Goal: Transaction & Acquisition: Purchase product/service

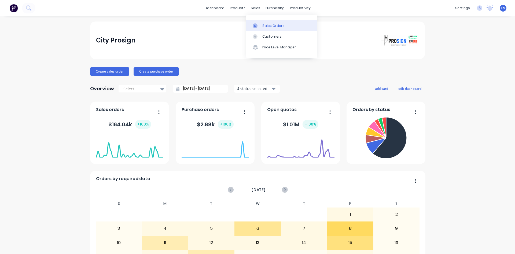
click at [271, 24] on div "Sales Orders" at bounding box center [273, 25] width 22 height 5
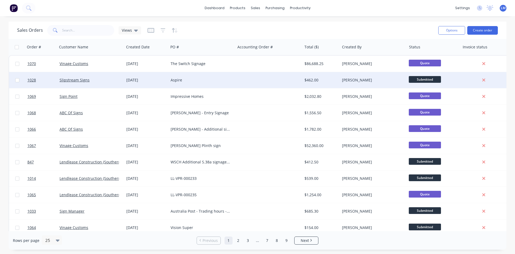
click at [200, 79] on div "Aspire" at bounding box center [201, 79] width 60 height 5
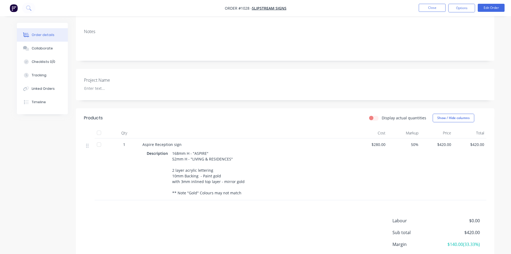
scroll to position [27, 0]
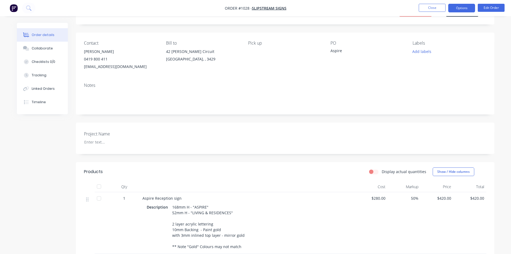
click at [366, 8] on button "Options" at bounding box center [461, 8] width 27 height 9
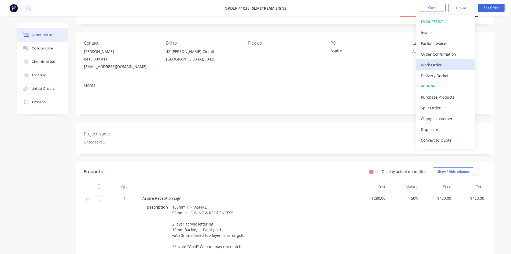
click at [366, 64] on div "Work Order" at bounding box center [445, 65] width 49 height 8
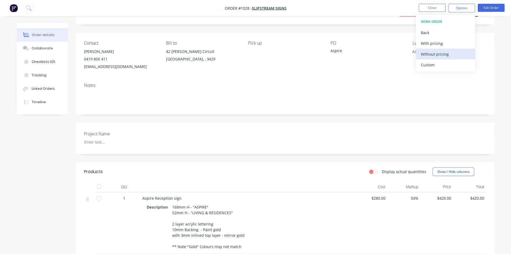
click at [366, 54] on div "Without pricing" at bounding box center [445, 54] width 49 height 8
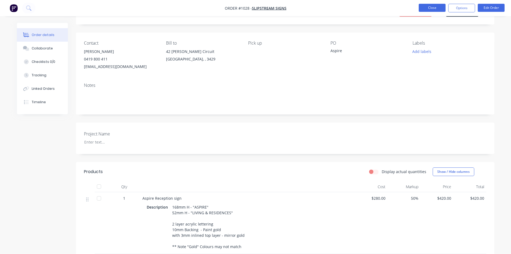
click at [366, 8] on button "Close" at bounding box center [432, 8] width 27 height 8
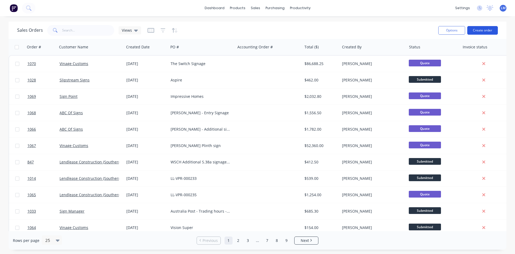
click at [366, 31] on button "Create order" at bounding box center [483, 30] width 31 height 9
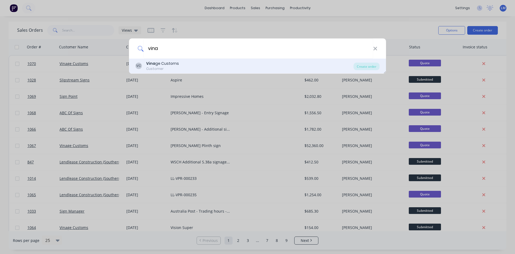
type input "vina"
click at [167, 66] on div "Customer" at bounding box center [162, 68] width 33 height 5
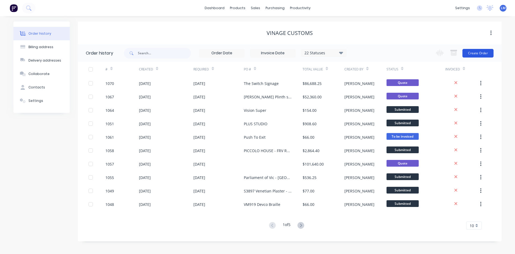
click at [366, 54] on button "Create Order" at bounding box center [478, 53] width 31 height 9
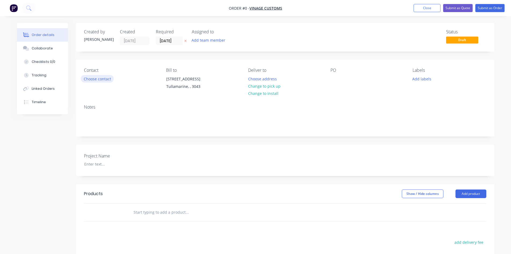
click at [107, 81] on button "Choose contact" at bounding box center [97, 78] width 33 height 7
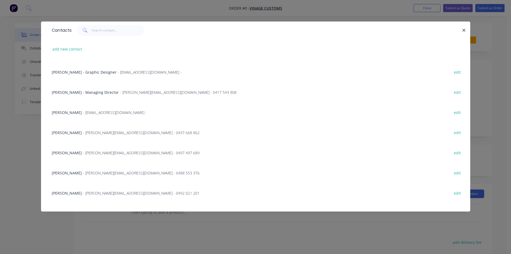
scroll to position [107, 0]
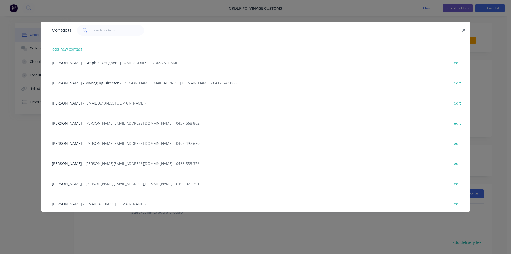
click at [85, 162] on span "- [PERSON_NAME][EMAIL_ADDRESS][DOMAIN_NAME] - 0488 553 376" at bounding box center [141, 163] width 117 height 5
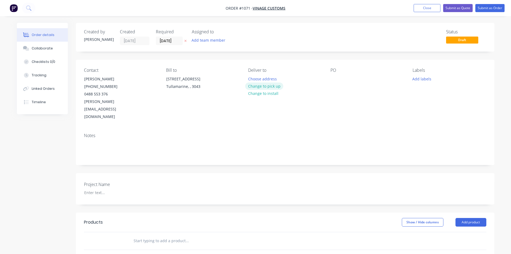
click at [267, 85] on button "Change to pick up" at bounding box center [264, 85] width 38 height 7
click at [335, 81] on div at bounding box center [335, 79] width 9 height 8
drag, startPoint x: 353, startPoint y: 78, endPoint x: 331, endPoint y: 78, distance: 21.7
click at [331, 78] on div "GREYSTAR" at bounding box center [344, 79] width 27 height 8
copy div "GREYSTAR"
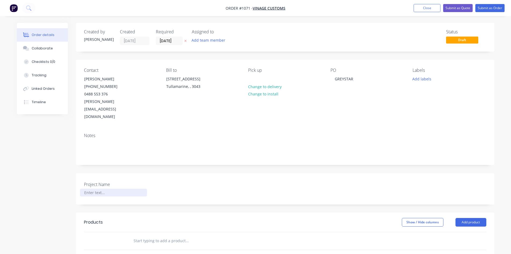
click at [103, 188] on div at bounding box center [113, 192] width 67 height 8
paste div
click at [256, 218] on div "Show / Hide columns Add product" at bounding box center [327, 222] width 317 height 9
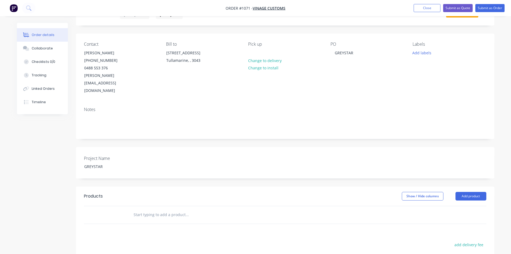
scroll to position [54, 0]
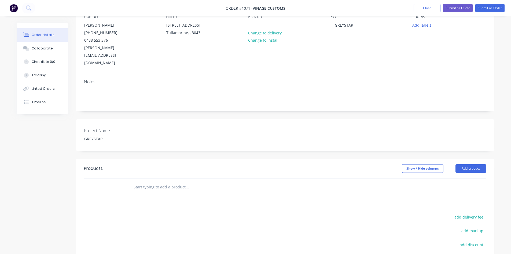
click at [159, 181] on input "text" at bounding box center [186, 186] width 107 height 11
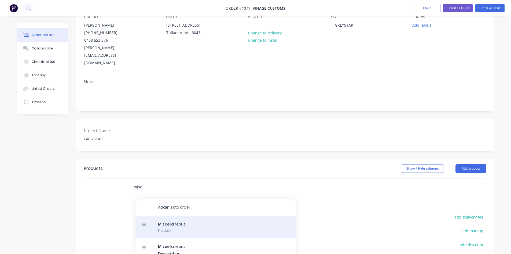
type input "misc"
click at [172, 216] on div "Misc ellaneous Product" at bounding box center [216, 227] width 161 height 23
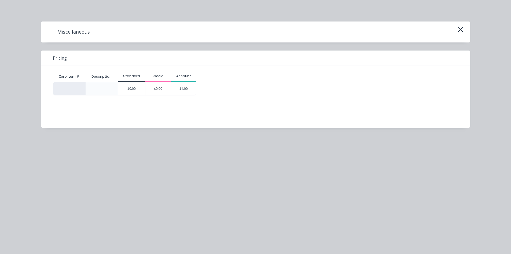
click at [181, 91] on div "$1.00" at bounding box center [183, 88] width 25 height 13
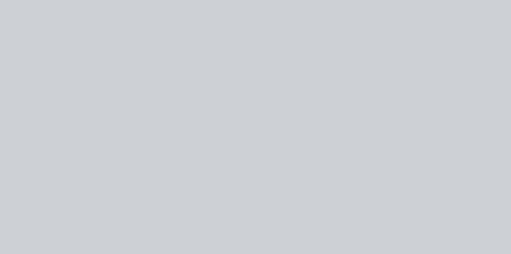
type input "$1.00"
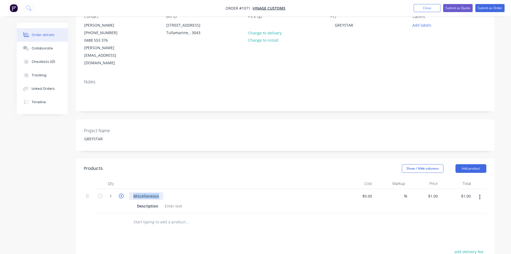
drag, startPoint x: 159, startPoint y: 181, endPoint x: 123, endPoint y: 181, distance: 36.0
click at [123, 189] on div "1 Miscellaneous Description $0.00 $0.00 % $1.00 $1.00 $1.00 $1.00" at bounding box center [285, 201] width 403 height 24
click at [170, 225] on div "Products Show / Hide columns Add product Qty Cost Markup Price Total 1 Lift Dir…" at bounding box center [285, 259] width 419 height 201
click at [122, 193] on icon "button" at bounding box center [121, 195] width 5 height 5
type input "2"
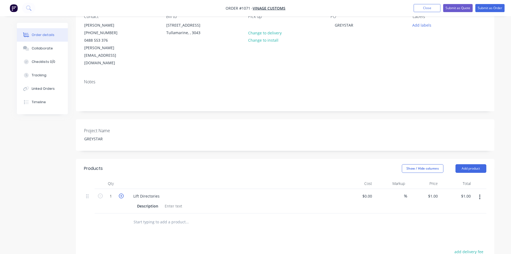
type input "$2.00"
click at [122, 193] on icon "button" at bounding box center [121, 195] width 5 height 5
type input "3"
type input "$3.00"
click at [121, 193] on icon "button" at bounding box center [121, 195] width 5 height 5
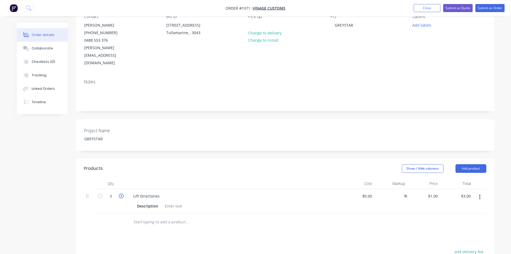
type input "4"
type input "$4.00"
click at [168, 202] on div at bounding box center [174, 206] width 22 height 8
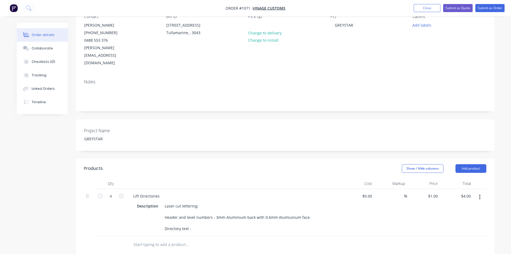
click at [327, 161] on header "Products Show / Hide columns Add product" at bounding box center [285, 168] width 419 height 19
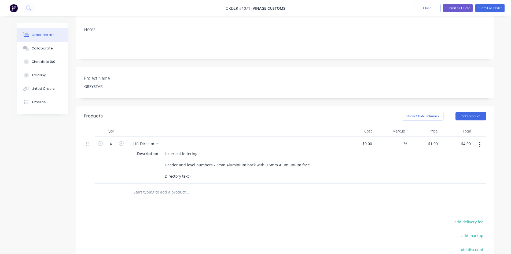
scroll to position [107, 0]
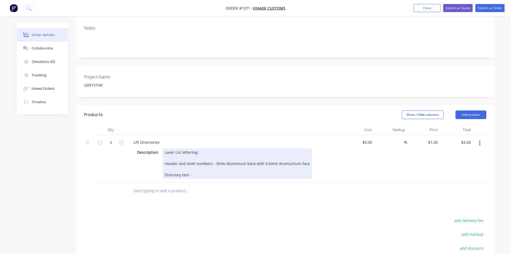
click at [202, 160] on div "Laser cut lettering: Header and level numbers - 3mm Aluminium back with 0.6mm A…" at bounding box center [237, 163] width 149 height 30
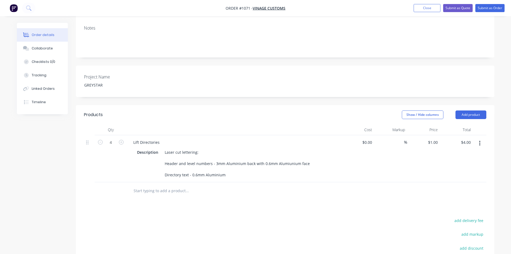
click at [262, 186] on div "Products Show / Hide columns Add product Qty Cost Markup Price Total 4 Lift Dir…" at bounding box center [285, 216] width 419 height 223
drag, startPoint x: 233, startPoint y: 149, endPoint x: 265, endPoint y: 183, distance: 46.5
click at [265, 183] on div at bounding box center [223, 190] width 193 height 17
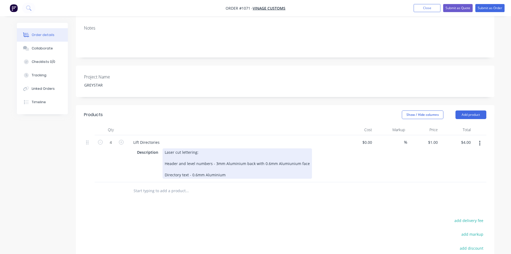
click at [236, 162] on div "Laser cut lettering: Header and level numbers - 3mm Aluminium back with 0.6mm A…" at bounding box center [237, 163] width 149 height 30
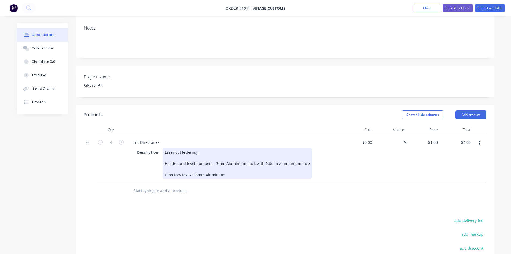
click at [306, 148] on div "Laser cut lettering: Header and level numbers - 3mm Aluminium back with 0.6mm A…" at bounding box center [237, 163] width 149 height 30
drag, startPoint x: 205, startPoint y: 156, endPoint x: 160, endPoint y: 156, distance: 45.1
click at [160, 156] on div "Description Laser cut lettering: Header and level numbers - 3mm Aluminium back …" at bounding box center [233, 163] width 196 height 30
copy div "Painted - P8 ?? Colout TBA"
click at [230, 167] on div "Laser cut lettering: Header and level numbers - 3mm Aluminium back with 0.6mm A…" at bounding box center [237, 163] width 149 height 30
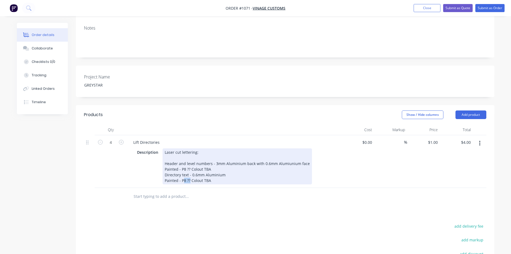
drag, startPoint x: 183, startPoint y: 170, endPoint x: 189, endPoint y: 172, distance: 5.9
click at [189, 172] on div "Laser cut lettering: Header and level numbers - 3mm Aluminium back with 0.6mm A…" at bounding box center [237, 166] width 149 height 36
click at [202, 154] on div "Laser cut lettering: Header and level numbers - 3mm Aluminium back with 0.6mm A…" at bounding box center [237, 166] width 149 height 36
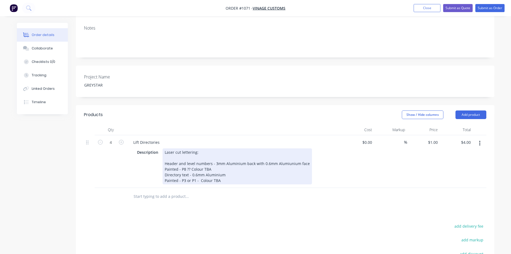
click at [227, 170] on div "Laser cut lettering: Header and level numbers - 3mm Aluminium back with 0.6mm A…" at bounding box center [237, 166] width 149 height 36
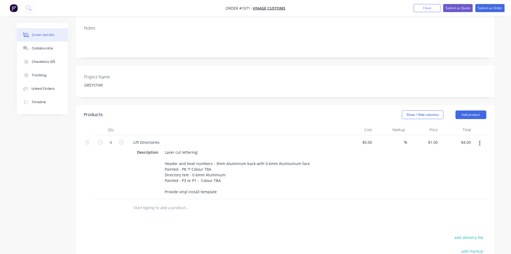
click at [242, 204] on div at bounding box center [223, 207] width 193 height 17
click at [366, 138] on div "$0.00" at bounding box center [367, 142] width 14 height 8
type input "$300.00"
type input "$1,200.00"
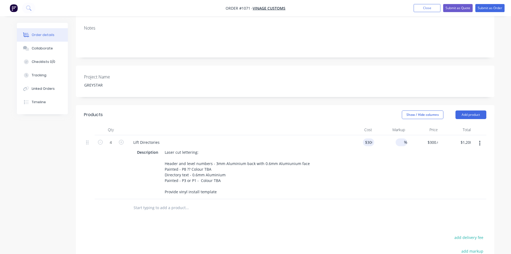
click at [366, 138] on input at bounding box center [401, 142] width 6 height 8
type input "50"
type input "$450.00"
type input "$1,800.00"
drag, startPoint x: 394, startPoint y: 203, endPoint x: 390, endPoint y: 197, distance: 6.4
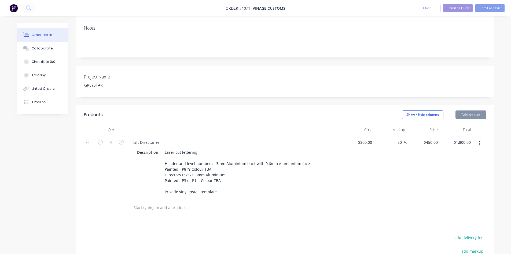
click at [366, 200] on div at bounding box center [285, 207] width 403 height 17
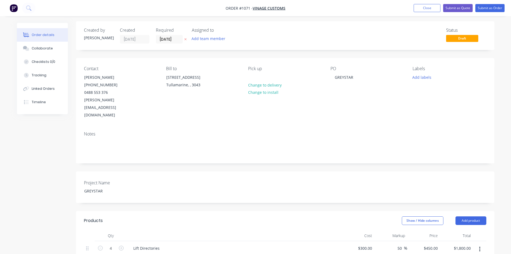
scroll to position [0, 0]
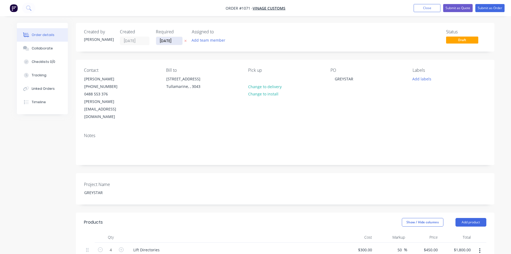
click at [167, 40] on input "[DATE]" at bounding box center [169, 41] width 26 height 8
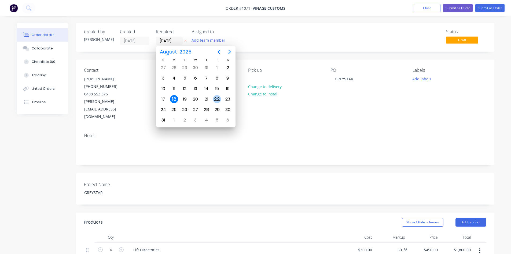
click at [220, 98] on div "22" at bounding box center [217, 99] width 8 height 8
type input "[DATE]"
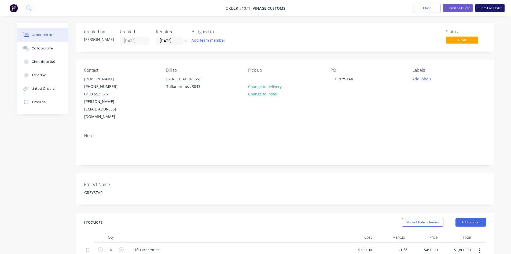
click at [366, 8] on button "Submit as Order" at bounding box center [490, 8] width 29 height 8
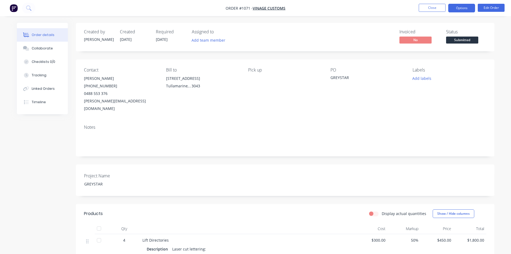
click at [366, 8] on button "Options" at bounding box center [461, 8] width 27 height 9
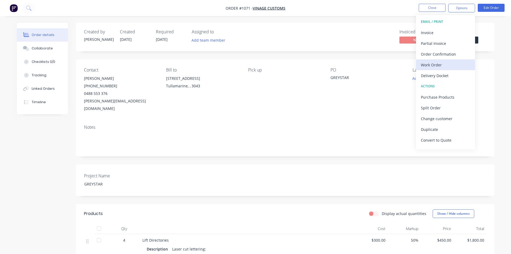
click at [366, 63] on div "Work Order" at bounding box center [445, 65] width 49 height 8
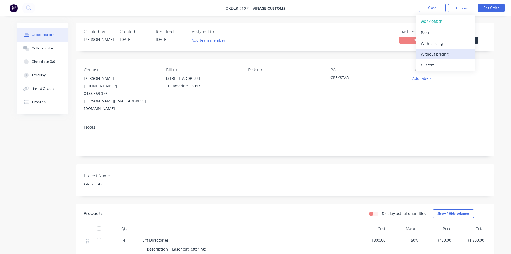
click at [366, 52] on div "Without pricing" at bounding box center [445, 54] width 49 height 8
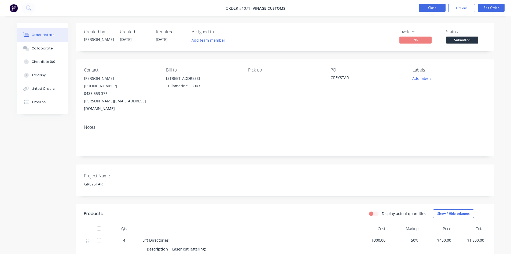
click at [366, 6] on button "Close" at bounding box center [432, 8] width 27 height 8
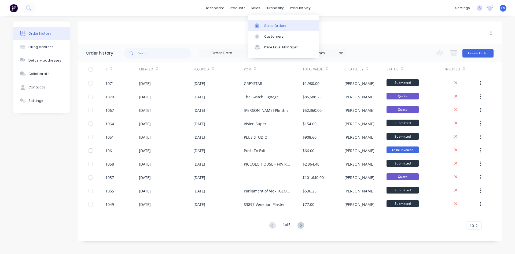
click at [266, 27] on div "Sales Orders" at bounding box center [275, 25] width 22 height 5
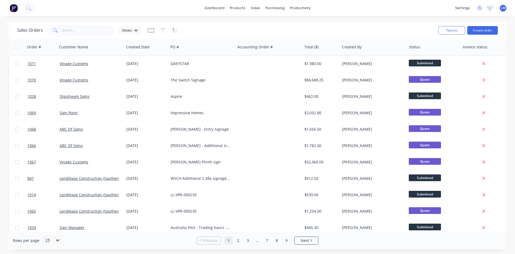
click at [91, 37] on div "Sales Orders Views Options Create order" at bounding box center [258, 29] width 498 height 17
click at [87, 33] on input "text" at bounding box center [88, 30] width 52 height 11
type input "[PERSON_NAME]"
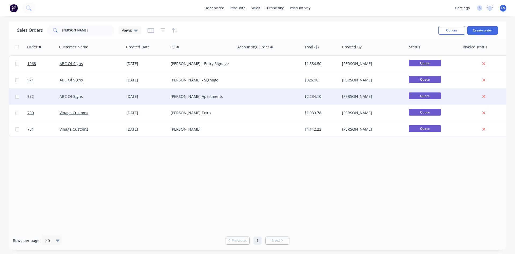
click at [167, 97] on div "[DATE]" at bounding box center [146, 96] width 44 height 16
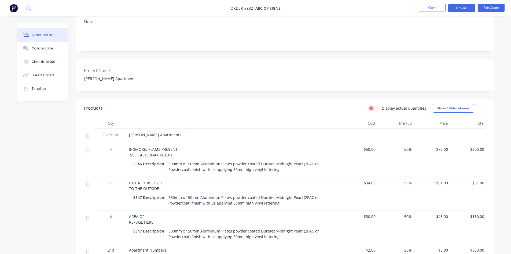
scroll to position [107, 0]
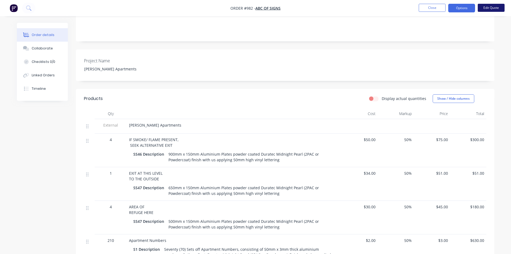
click at [366, 10] on button "Edit Quote" at bounding box center [491, 8] width 27 height 8
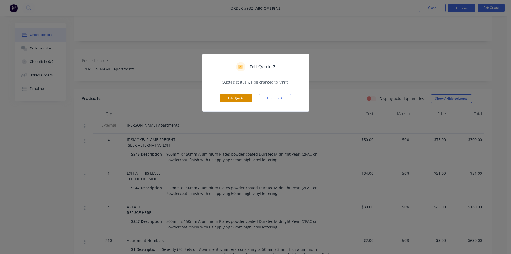
click at [239, 96] on button "Edit Quote" at bounding box center [236, 98] width 32 height 8
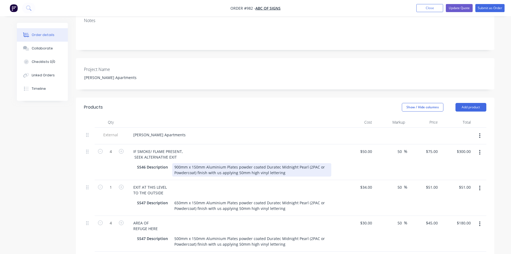
click at [283, 163] on div "900mm x 150mm Aluminium Plates powder coated Duratec Midnight Pearl (2PAC or Po…" at bounding box center [251, 169] width 159 height 13
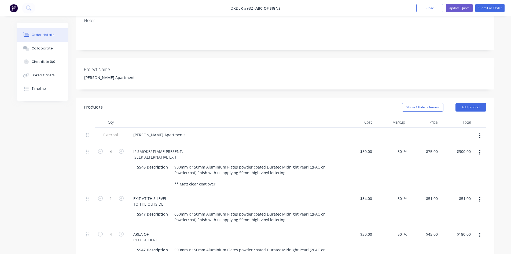
drag, startPoint x: 359, startPoint y: 157, endPoint x: 371, endPoint y: 140, distance: 20.9
click at [359, 158] on div "$50.00 $50.00" at bounding box center [358, 167] width 33 height 47
click at [366, 147] on div "50 50" at bounding box center [369, 151] width 9 height 8
type input "$60.00"
type input "$90.00"
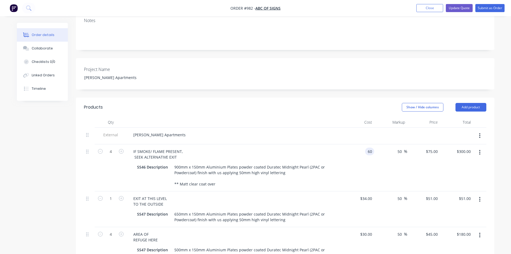
type input "$360.00"
click at [350, 168] on div "$60.00 60" at bounding box center [358, 167] width 33 height 47
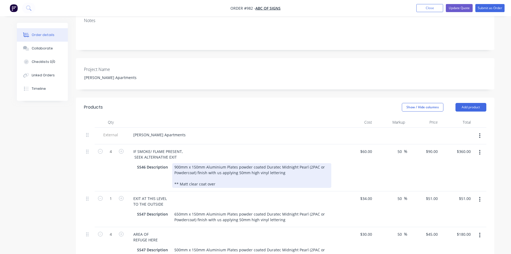
click at [335, 173] on div "IF SMOKE/ FLAME PRESENT, SEEK ALTERNATIVE EXIT SS46 Description 900mm x 150mm A…" at bounding box center [234, 167] width 215 height 47
drag, startPoint x: 213, startPoint y: 169, endPoint x: 166, endPoint y: 167, distance: 47.5
click at [166, 167] on div "SS46 Description 900mm x 150mm Aluminium Plates powder coated Duratec Midnight …" at bounding box center [233, 175] width 196 height 25
copy div "** Matt clear coat over"
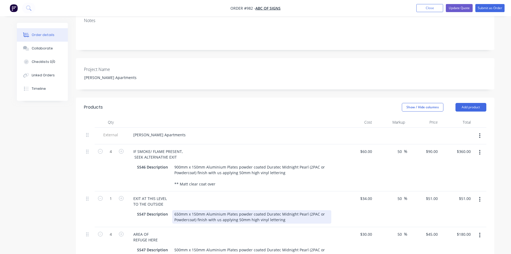
click at [290, 210] on div "650mm x 150mm Aluminium Plates powder coated Duratec Midnight Pearl (2PAC or Po…" at bounding box center [251, 216] width 159 height 13
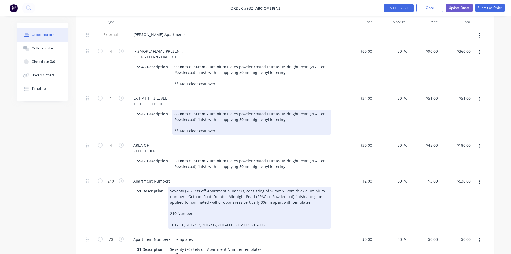
scroll to position [215, 0]
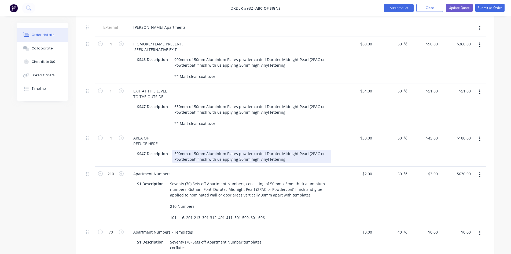
click at [283, 149] on div "500mm x 150mm Aluminium Plates powder coated Duratec Midnight Pearl (2PAC or Po…" at bounding box center [251, 155] width 159 height 13
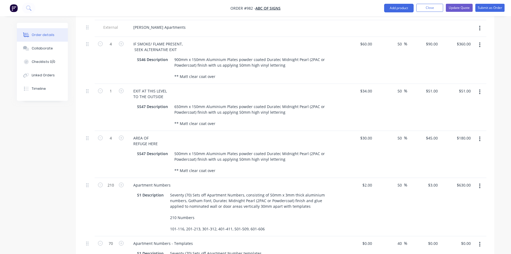
click at [354, 141] on div "$30.00 $30.00" at bounding box center [358, 154] width 33 height 47
click at [363, 84] on div "34 34" at bounding box center [358, 107] width 33 height 47
type input "$44.00"
type input "$66.00"
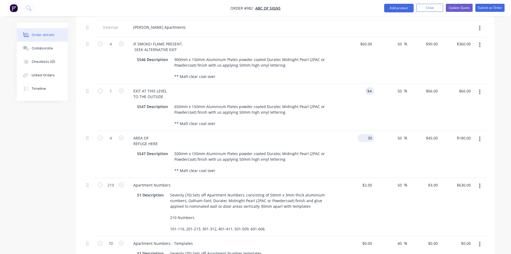
click at [363, 131] on div "30 $30.00" at bounding box center [358, 154] width 33 height 47
type input "$40.00"
type input "$60.00"
type input "$240.00"
click at [353, 148] on div "$40.00 40" at bounding box center [358, 154] width 33 height 47
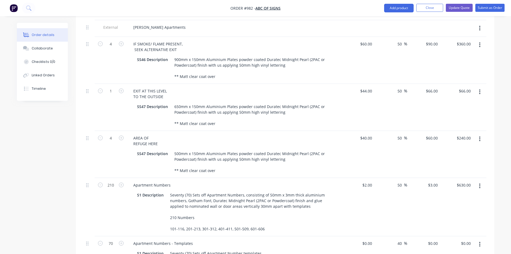
click at [364, 202] on div "$2.00 $2.00" at bounding box center [358, 207] width 33 height 58
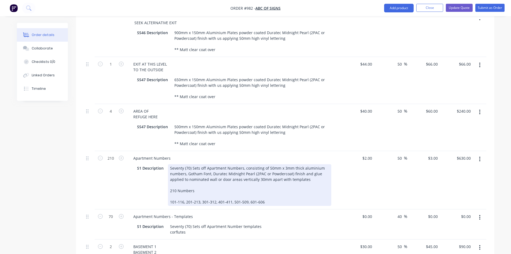
click at [275, 189] on div "Seventy (70) Sets off Apartment Numbers, consisting of 50mm x 3mm thick alumini…" at bounding box center [249, 185] width 163 height 42
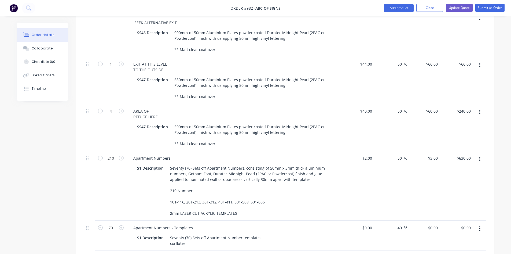
click at [359, 186] on div "$2.00 $2.00" at bounding box center [358, 186] width 33 height 70
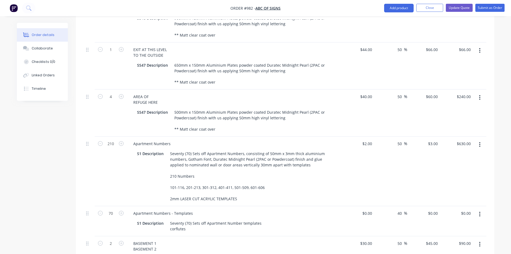
scroll to position [268, 0]
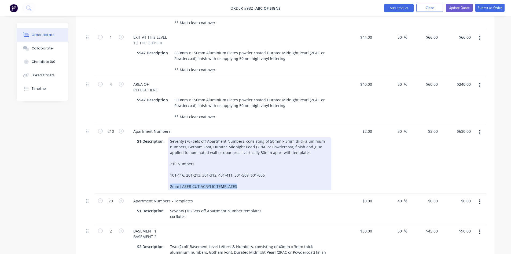
drag, startPoint x: 236, startPoint y: 171, endPoint x: 160, endPoint y: 171, distance: 76.2
click at [160, 171] on div "S1 Description Seventy (70) Sets off Apartment Numbers, consisting of 50mm x 3m…" at bounding box center [233, 163] width 196 height 53
copy div "2mm LASER CUT ACRYLIC TEMPLATES"
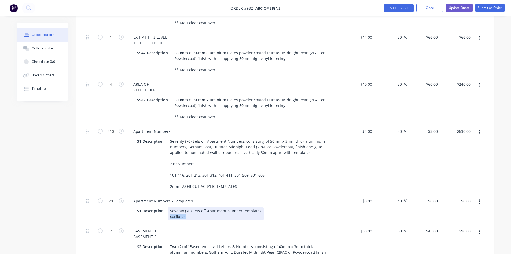
drag, startPoint x: 187, startPoint y: 206, endPoint x: 163, endPoint y: 207, distance: 23.4
click at [163, 207] on div "S1 Description Seventy (70) Sets off Apartment Number templates corflutes" at bounding box center [233, 213] width 196 height 13
click at [306, 207] on div "S1 Description Seventy (70) Sets off Apartment Number templates 2mm LASER CUT A…" at bounding box center [233, 213] width 196 height 13
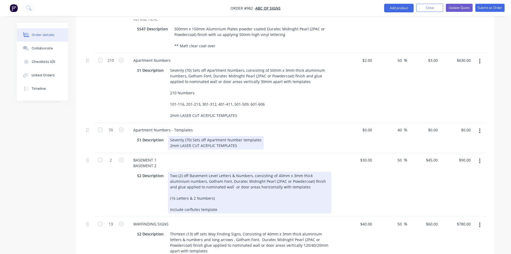
scroll to position [349, 0]
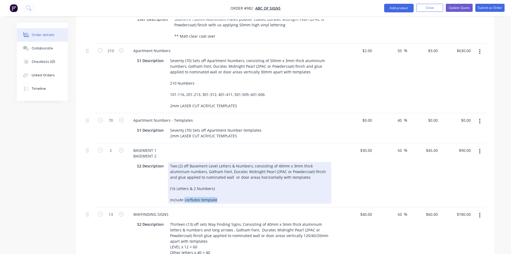
drag, startPoint x: 222, startPoint y: 208, endPoint x: 183, endPoint y: 209, distance: 38.9
click at [183, 203] on div "Two (2) off Basement Level Letters & Numbers, consisting of 40mm x 3mm thick al…" at bounding box center [249, 183] width 163 height 42
paste div
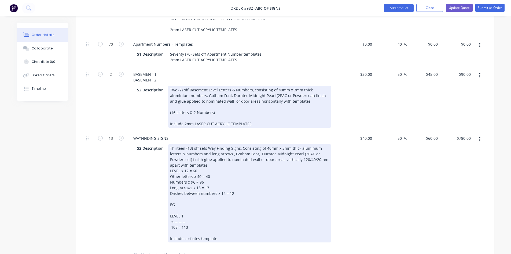
scroll to position [483, 0]
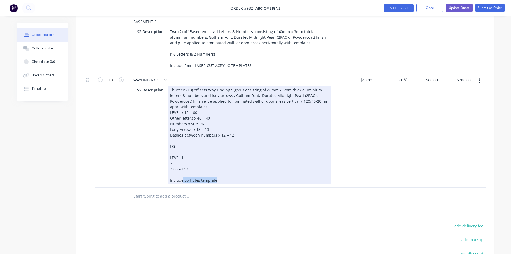
drag, startPoint x: 200, startPoint y: 188, endPoint x: 182, endPoint y: 188, distance: 17.7
click at [182, 184] on div "Thirteen (13) off sets Way Finding Signs, Consisting of 40mm x 3mm thick alumin…" at bounding box center [249, 135] width 163 height 98
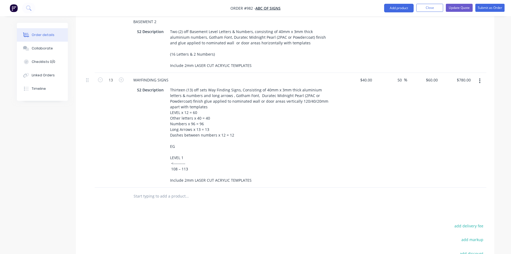
click at [318, 218] on div "Products Show / Hide columns Add product Qty Cost Markup Price Total External […" at bounding box center [285, 28] width 419 height 612
click at [366, 176] on div "$60.00 $60.00" at bounding box center [423, 130] width 33 height 115
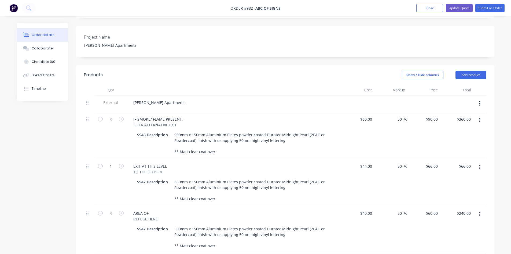
scroll to position [0, 0]
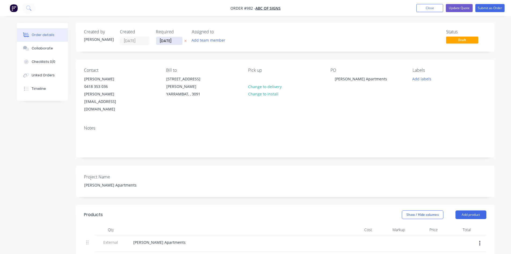
click at [176, 38] on input "[DATE]" at bounding box center [169, 41] width 26 height 8
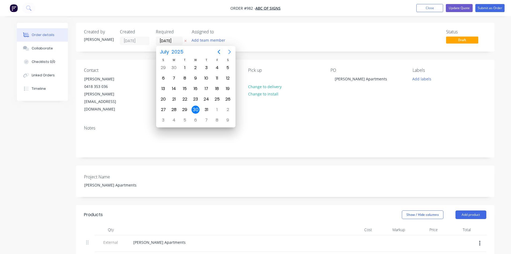
click at [230, 49] on icon "Next page" at bounding box center [230, 52] width 6 height 6
click at [196, 110] on div "27" at bounding box center [196, 109] width 8 height 8
type input "[DATE]"
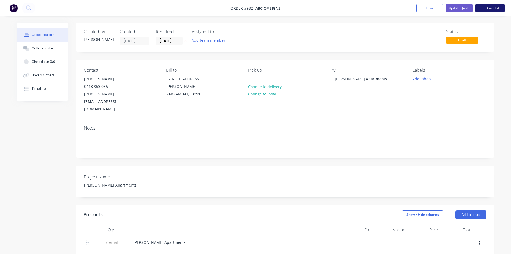
click at [366, 10] on button "Submit as Order" at bounding box center [490, 8] width 29 height 8
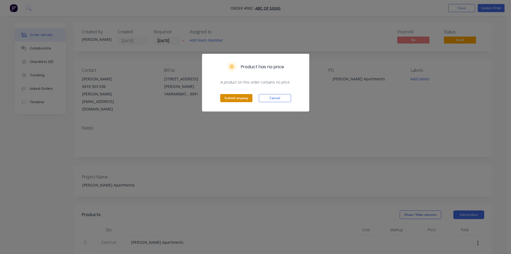
click at [235, 96] on button "Submit anyway" at bounding box center [236, 98] width 32 height 8
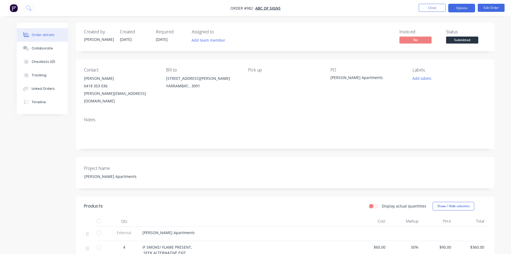
click at [366, 9] on button "Options" at bounding box center [461, 8] width 27 height 9
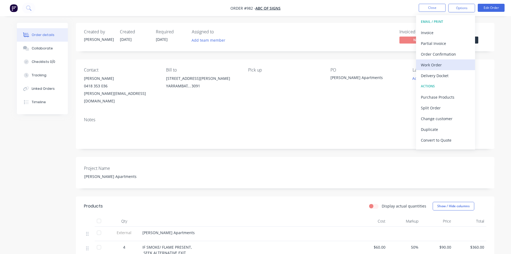
click at [366, 65] on div "Work Order" at bounding box center [445, 65] width 49 height 8
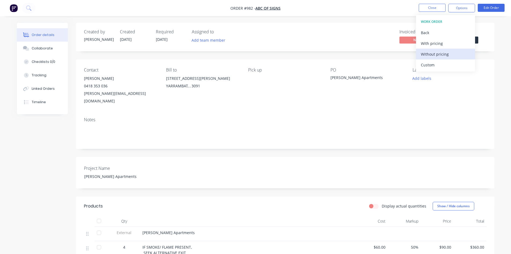
click at [366, 54] on div "Without pricing" at bounding box center [445, 54] width 49 height 8
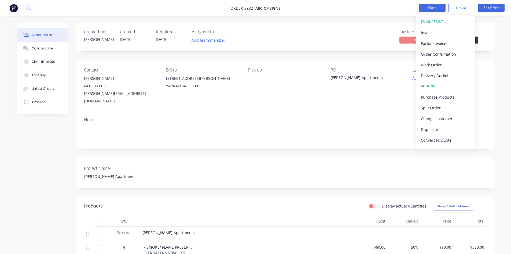
click at [366, 8] on button "Close" at bounding box center [432, 8] width 27 height 8
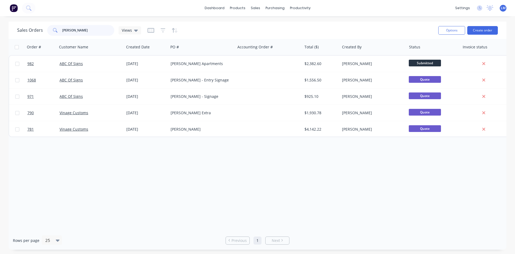
drag, startPoint x: 79, startPoint y: 30, endPoint x: 57, endPoint y: 29, distance: 21.8
click at [58, 29] on div "[PERSON_NAME]" at bounding box center [80, 30] width 67 height 11
click at [189, 189] on div "Order # Customer Name Created Date PO # Accounting Order # Total ($) Created By…" at bounding box center [258, 135] width 498 height 192
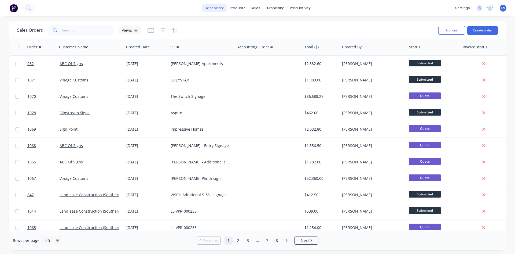
click at [216, 9] on link "dashboard" at bounding box center [214, 8] width 25 height 8
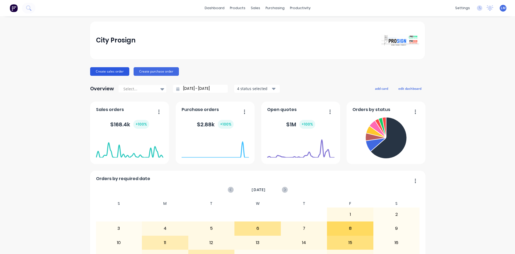
click at [107, 70] on button "Create sales order" at bounding box center [109, 71] width 39 height 9
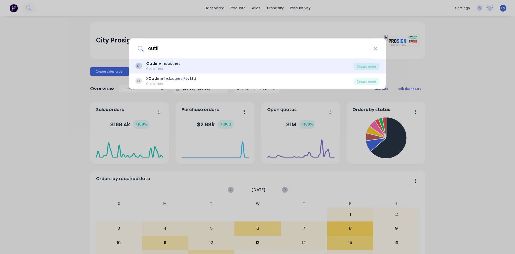
type input "outli"
click at [162, 65] on div "Outli ne Industries" at bounding box center [163, 64] width 34 height 6
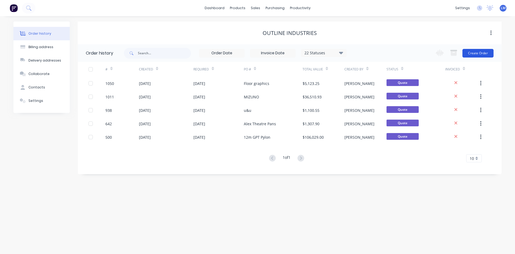
click at [366, 53] on button "Create Order" at bounding box center [478, 53] width 31 height 9
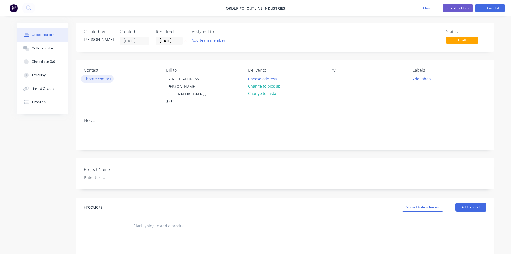
click at [106, 78] on button "Choose contact" at bounding box center [97, 78] width 33 height 7
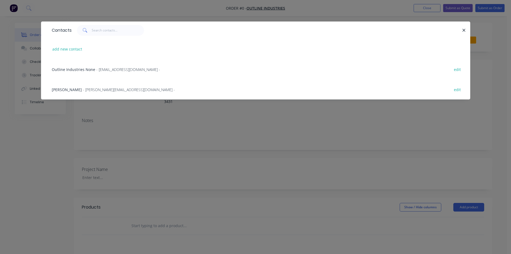
click at [89, 89] on span "- [PERSON_NAME][EMAIL_ADDRESS][DOMAIN_NAME] -" at bounding box center [129, 89] width 92 height 5
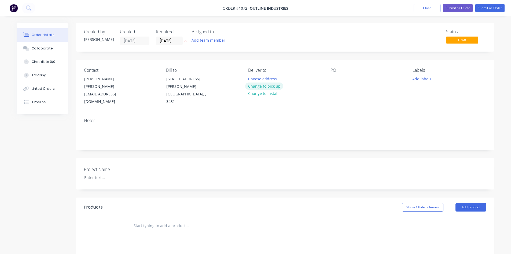
click at [272, 88] on button "Change to pick up" at bounding box center [264, 85] width 38 height 7
click at [333, 79] on div at bounding box center [335, 79] width 9 height 8
drag, startPoint x: 338, startPoint y: 79, endPoint x: 327, endPoint y: 79, distance: 10.2
click at [328, 79] on div "Contact [PERSON_NAME] [PERSON_NAME][EMAIL_ADDRESS][DOMAIN_NAME] Bill to [STREET…" at bounding box center [285, 87] width 419 height 54
copy div "Sportsbet"
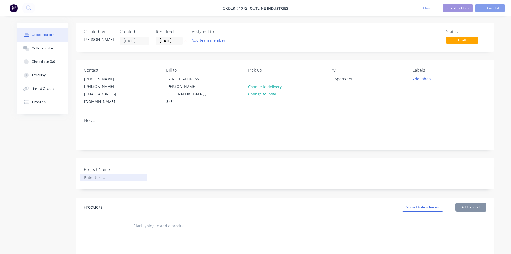
click at [100, 173] on div at bounding box center [113, 177] width 67 height 8
paste div
click at [146, 220] on input "text" at bounding box center [186, 225] width 107 height 11
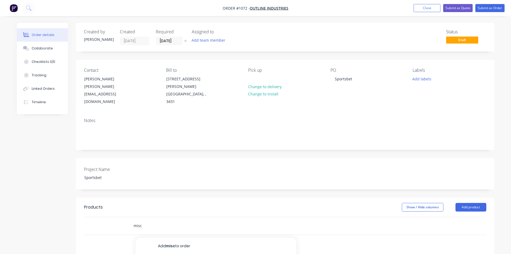
scroll to position [27, 0]
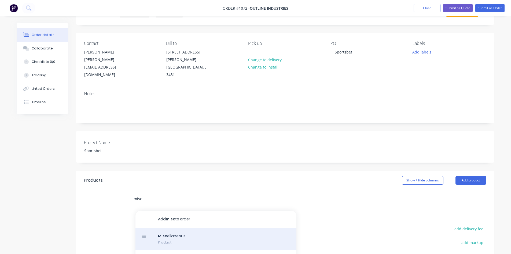
type input "misc"
click at [169, 228] on div "Misc ellaneous Product" at bounding box center [216, 239] width 161 height 23
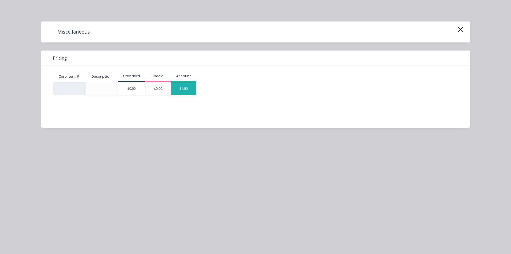
click at [181, 88] on div "$1.00" at bounding box center [183, 88] width 25 height 13
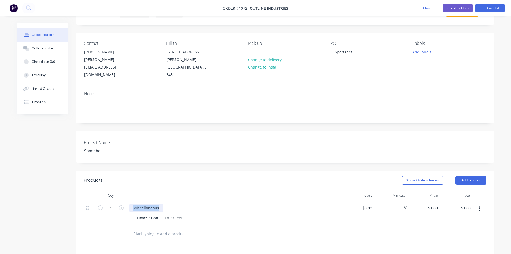
drag, startPoint x: 161, startPoint y: 194, endPoint x: 118, endPoint y: 194, distance: 42.9
click at [118, 200] on div "1 Miscellaneous Description $0.00 $0.00 % $1.00 $1.00 $1.00 $1.00" at bounding box center [285, 212] width 403 height 24
click at [164, 214] on div at bounding box center [174, 218] width 22 height 8
click at [293, 228] on div at bounding box center [223, 244] width 189 height 11
click at [366, 204] on button "button" at bounding box center [480, 209] width 13 height 10
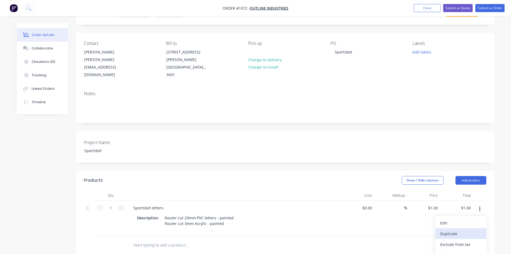
click at [366, 228] on div "Duplicate" at bounding box center [460, 233] width 41 height 8
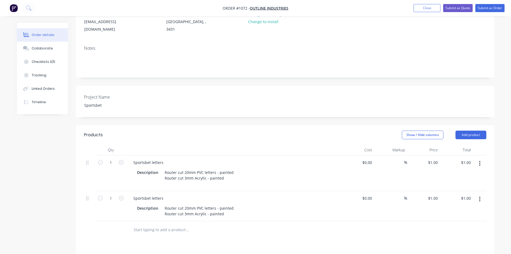
scroll to position [81, 0]
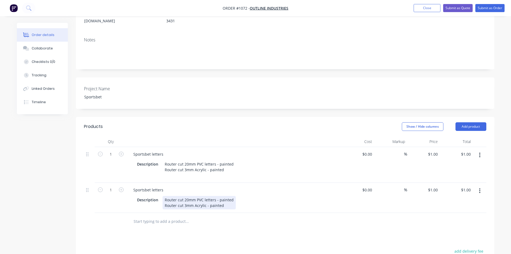
click at [229, 196] on div "Router cut 20mm PVC letters - painted Router cut 3mm Acrylic - painted" at bounding box center [199, 202] width 73 height 13
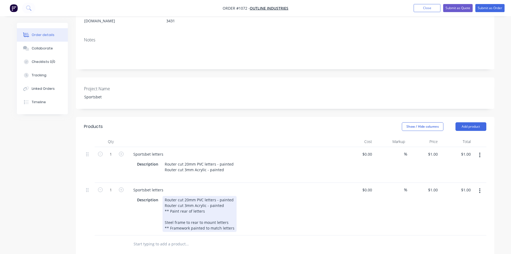
click at [298, 206] on div "Description Router cut 20mm PVC letters - painted Router cut 3mm Acrylic - pain…" at bounding box center [233, 214] width 196 height 36
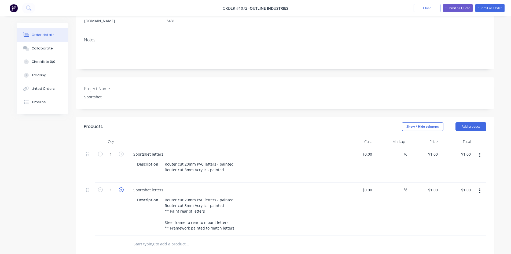
click at [121, 187] on icon "button" at bounding box center [121, 189] width 5 height 5
type input "2"
type input "$2.00"
click at [121, 187] on icon "button" at bounding box center [121, 189] width 5 height 5
type input "3"
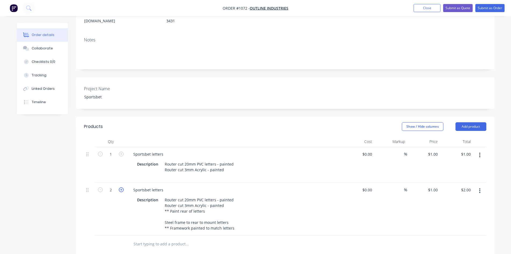
type input "$3.00"
click at [120, 151] on icon "button" at bounding box center [121, 153] width 5 height 5
type input "2"
type input "$2.00"
click at [120, 151] on icon "button" at bounding box center [121, 153] width 5 height 5
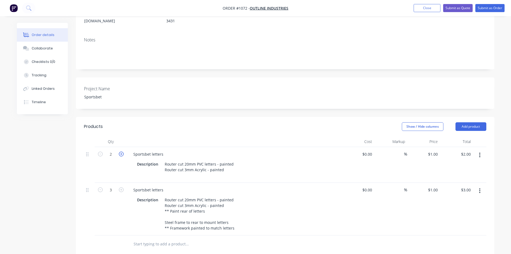
type input "3"
type input "$3.00"
click at [120, 151] on icon "button" at bounding box center [121, 153] width 5 height 5
type input "4"
type input "$4.00"
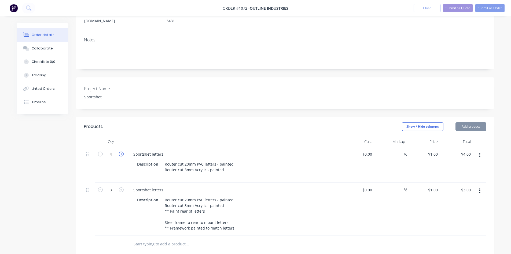
click at [120, 151] on icon "button" at bounding box center [121, 153] width 5 height 5
type input "5"
type input "$5.00"
click at [120, 151] on icon "button" at bounding box center [121, 153] width 5 height 5
type input "6"
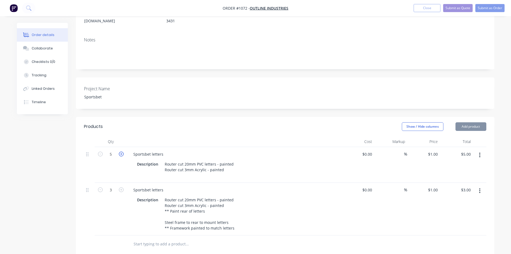
type input "$6.00"
click at [321, 211] on div "Description Router cut 20mm PVC letters - painted Router cut 3mm Acrylic - pain…" at bounding box center [233, 214] width 196 height 36
click at [366, 147] on div "$0.00" at bounding box center [358, 165] width 33 height 36
type input "$560.00"
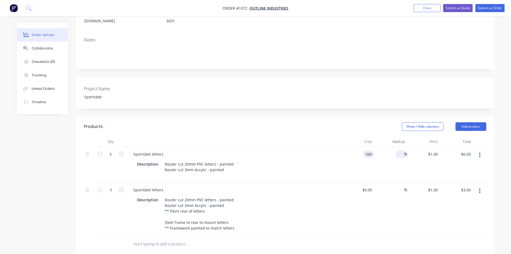
type input "$3,360.00"
click at [366, 150] on input at bounding box center [401, 154] width 6 height 8
type input "45"
type input "$812.00"
type input "$4,872.00"
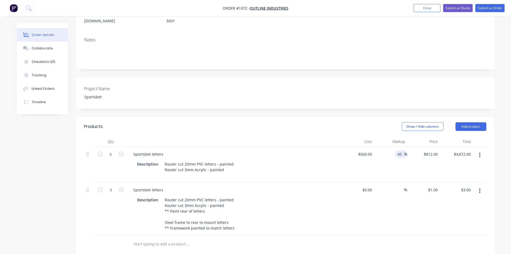
drag, startPoint x: 389, startPoint y: 220, endPoint x: 410, endPoint y: 194, distance: 33.6
click at [366, 219] on div "%" at bounding box center [390, 208] width 33 height 53
click at [366, 186] on input at bounding box center [401, 190] width 6 height 8
type input "50"
type input "$0.00"
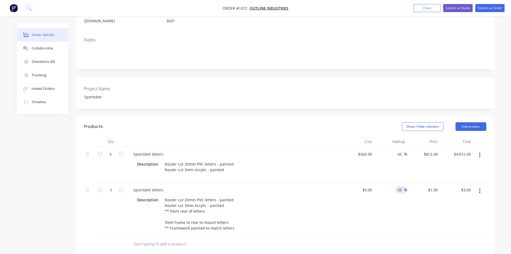
type input "$0.00"
click at [345, 227] on div "$0.00 $0.00" at bounding box center [358, 208] width 33 height 53
click at [366, 186] on input at bounding box center [371, 190] width 6 height 8
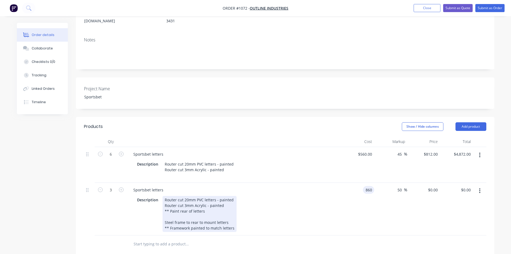
type input "$860.00"
type input "$1,290.00"
type input "$3,870.00"
click at [317, 207] on div "Description Router cut 20mm PVC letters - painted Router cut 3mm Acrylic - pain…" at bounding box center [233, 214] width 196 height 36
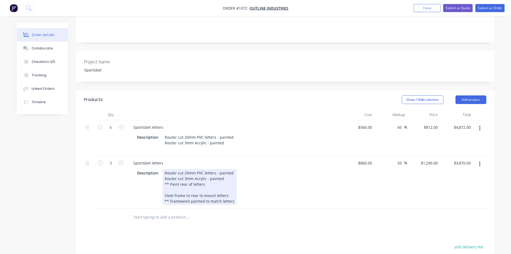
scroll to position [0, 0]
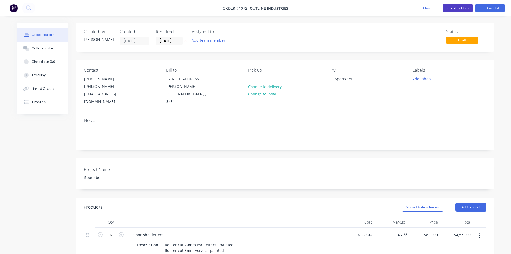
click at [366, 10] on button "Submit as Quote" at bounding box center [458, 8] width 30 height 8
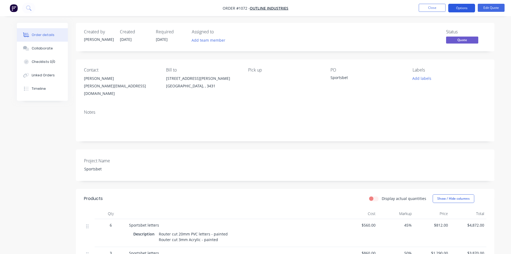
click at [366, 9] on button "Options" at bounding box center [461, 8] width 27 height 9
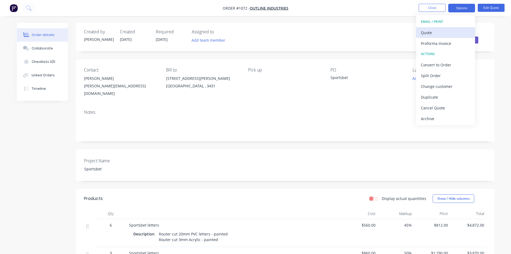
click at [366, 31] on div "Quote" at bounding box center [445, 33] width 49 height 8
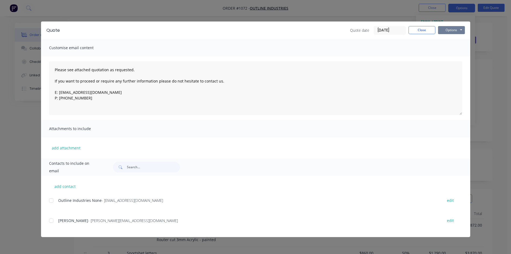
click at [366, 30] on button "Options" at bounding box center [451, 30] width 27 height 8
click at [366, 50] on button "Print" at bounding box center [455, 48] width 34 height 9
